Goal: Transaction & Acquisition: Book appointment/travel/reservation

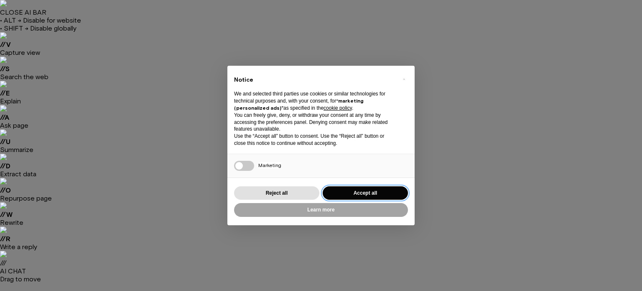
click at [365, 192] on button "Accept all" at bounding box center [365, 193] width 85 height 14
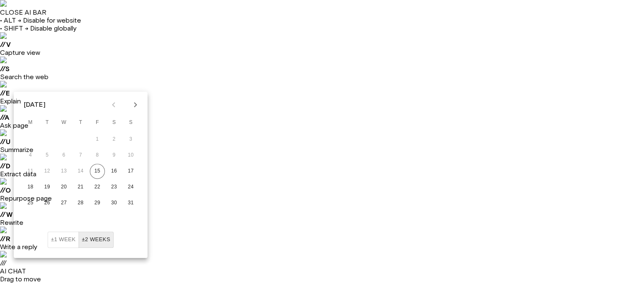
click at [135, 103] on icon "Next month" at bounding box center [135, 104] width 3 height 5
click at [81, 184] on button "25" at bounding box center [80, 186] width 15 height 15
type input "**********"
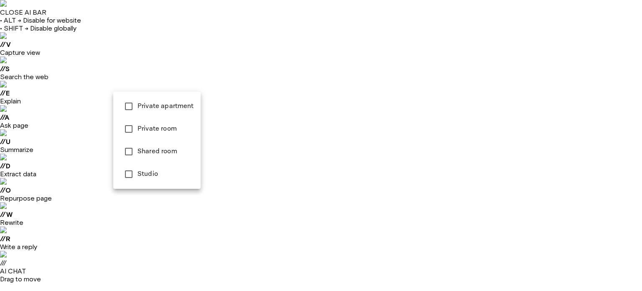
click at [161, 174] on span "Studio" at bounding box center [166, 174] width 56 height 10
click at [177, 103] on span "Private apartment" at bounding box center [166, 106] width 56 height 10
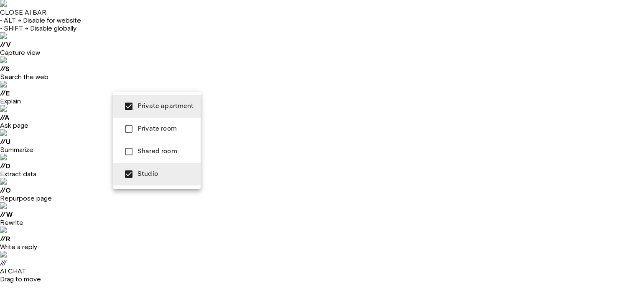
click at [250, 82] on div at bounding box center [321, 145] width 642 height 291
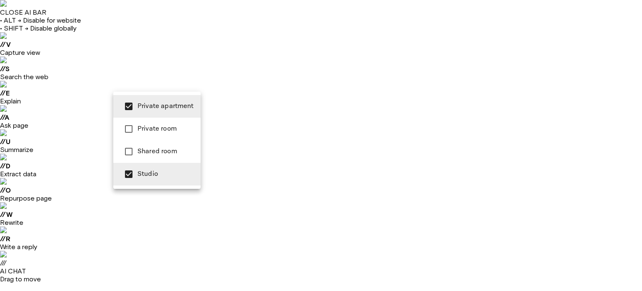
click at [152, 125] on span "Private room" at bounding box center [166, 129] width 56 height 10
type input "**********"
click at [222, 239] on div at bounding box center [321, 145] width 642 height 291
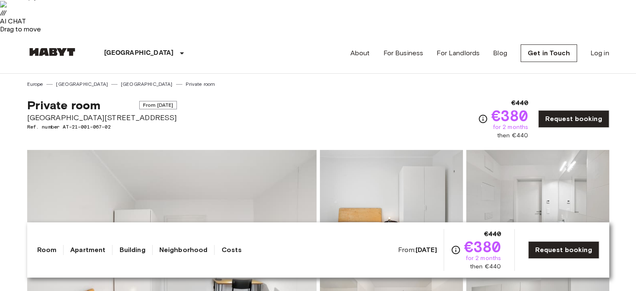
scroll to position [251, 0]
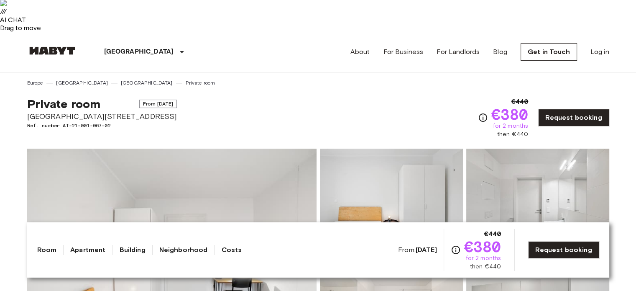
drag, startPoint x: 102, startPoint y: 140, endPoint x: 209, endPoint y: 142, distance: 106.7
drag, startPoint x: 241, startPoint y: 138, endPoint x: 418, endPoint y: 147, distance: 177.6
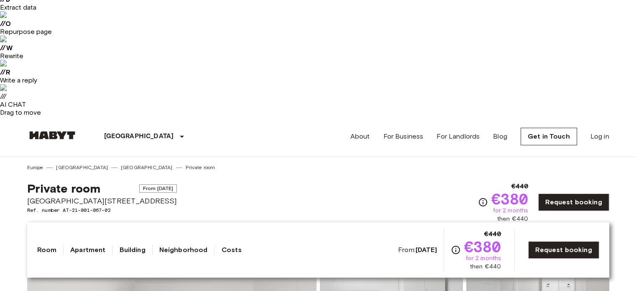
scroll to position [167, 0]
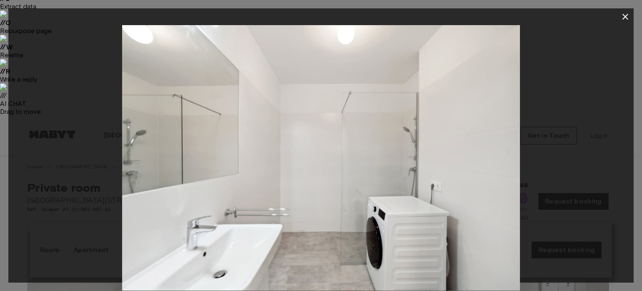
click at [626, 14] on icon "button" at bounding box center [626, 17] width 10 height 10
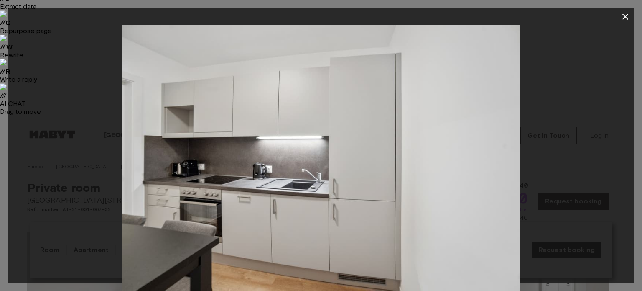
click at [628, 17] on icon "button" at bounding box center [626, 17] width 10 height 10
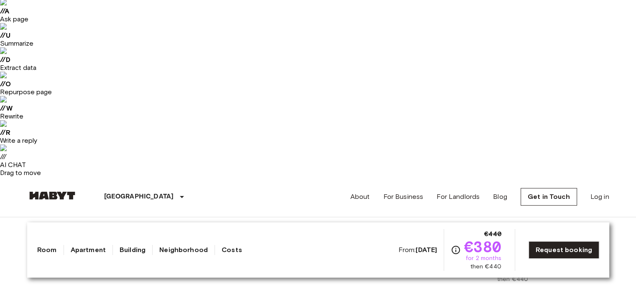
scroll to position [84, 0]
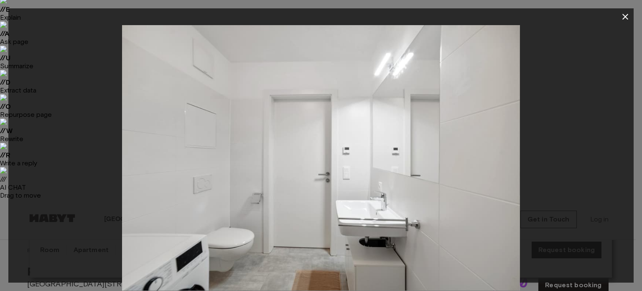
click at [625, 18] on icon "button" at bounding box center [626, 17] width 6 height 6
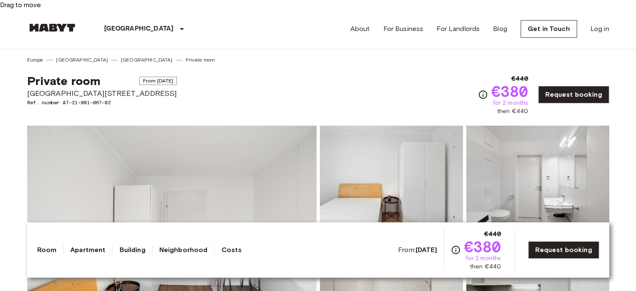
scroll to position [209, 0]
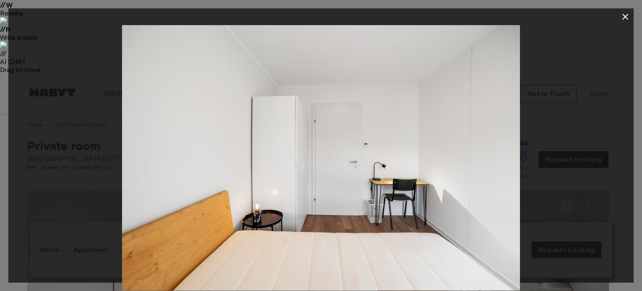
click at [628, 16] on icon "button" at bounding box center [626, 17] width 10 height 10
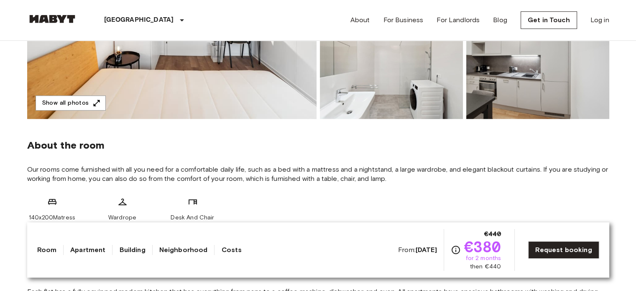
scroll to position [502, 0]
